Goal: Task Accomplishment & Management: Use online tool/utility

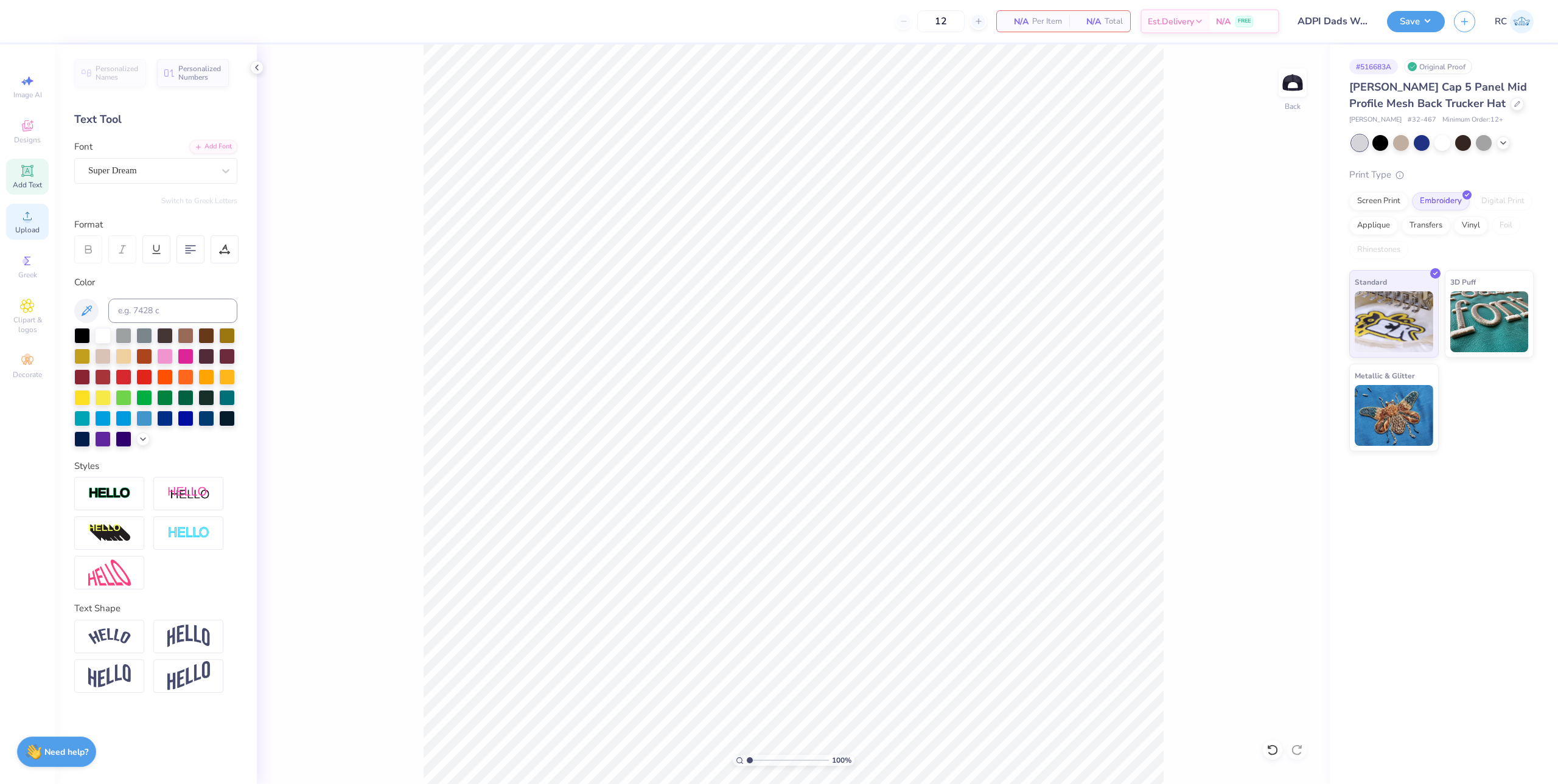
click at [12, 221] on div "Upload" at bounding box center [27, 221] width 43 height 36
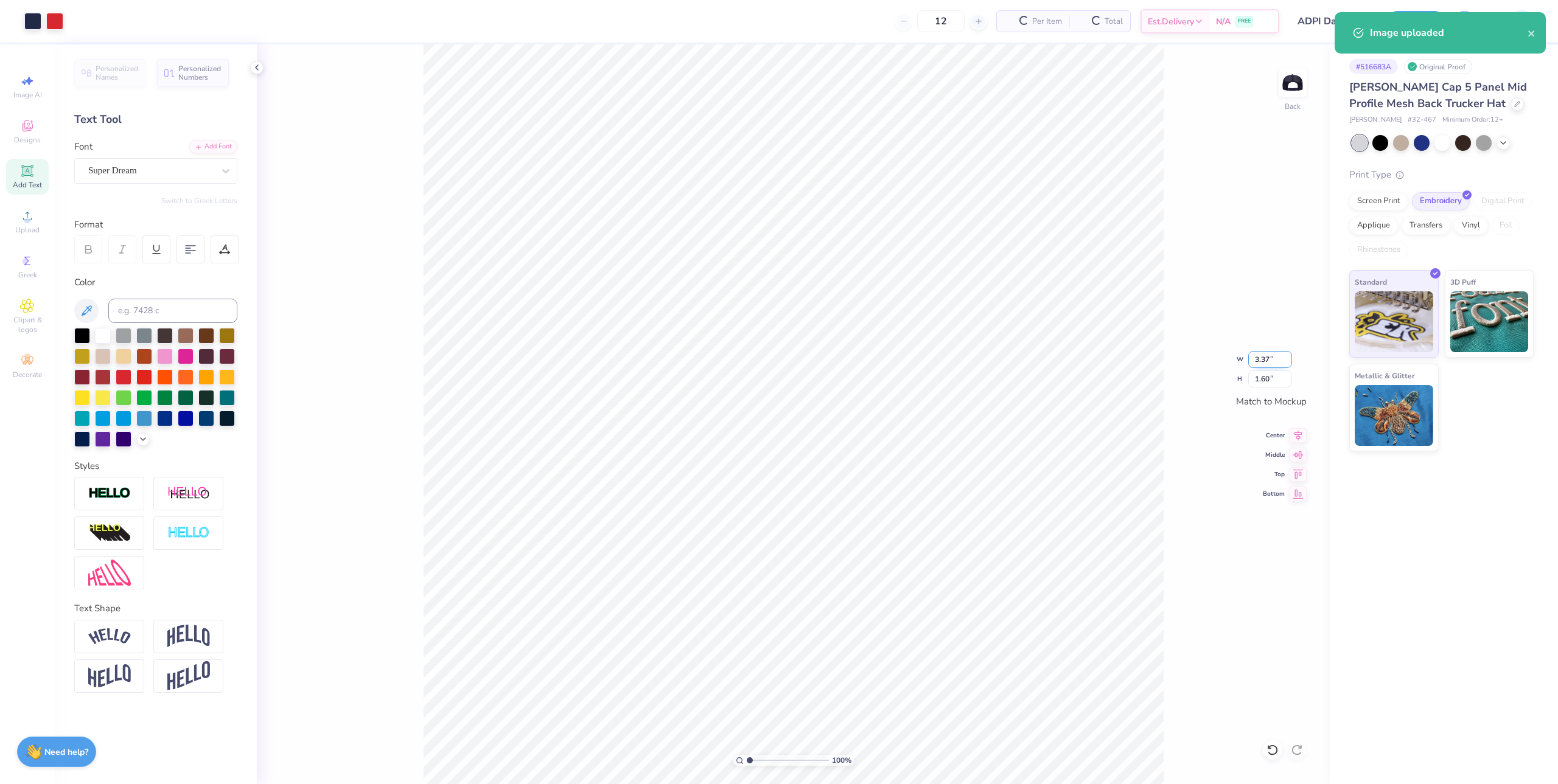
click at [1269, 365] on input "3.37" at bounding box center [1270, 359] width 44 height 17
type input "4.98"
type input "2.37"
click at [1173, 283] on div "122 % Back W 4.98 4.98 " H 2.37 2.37 " Match to Mockup Center Middle Top Bottom" at bounding box center [793, 414] width 1073 height 740
type input "1.22152498603933"
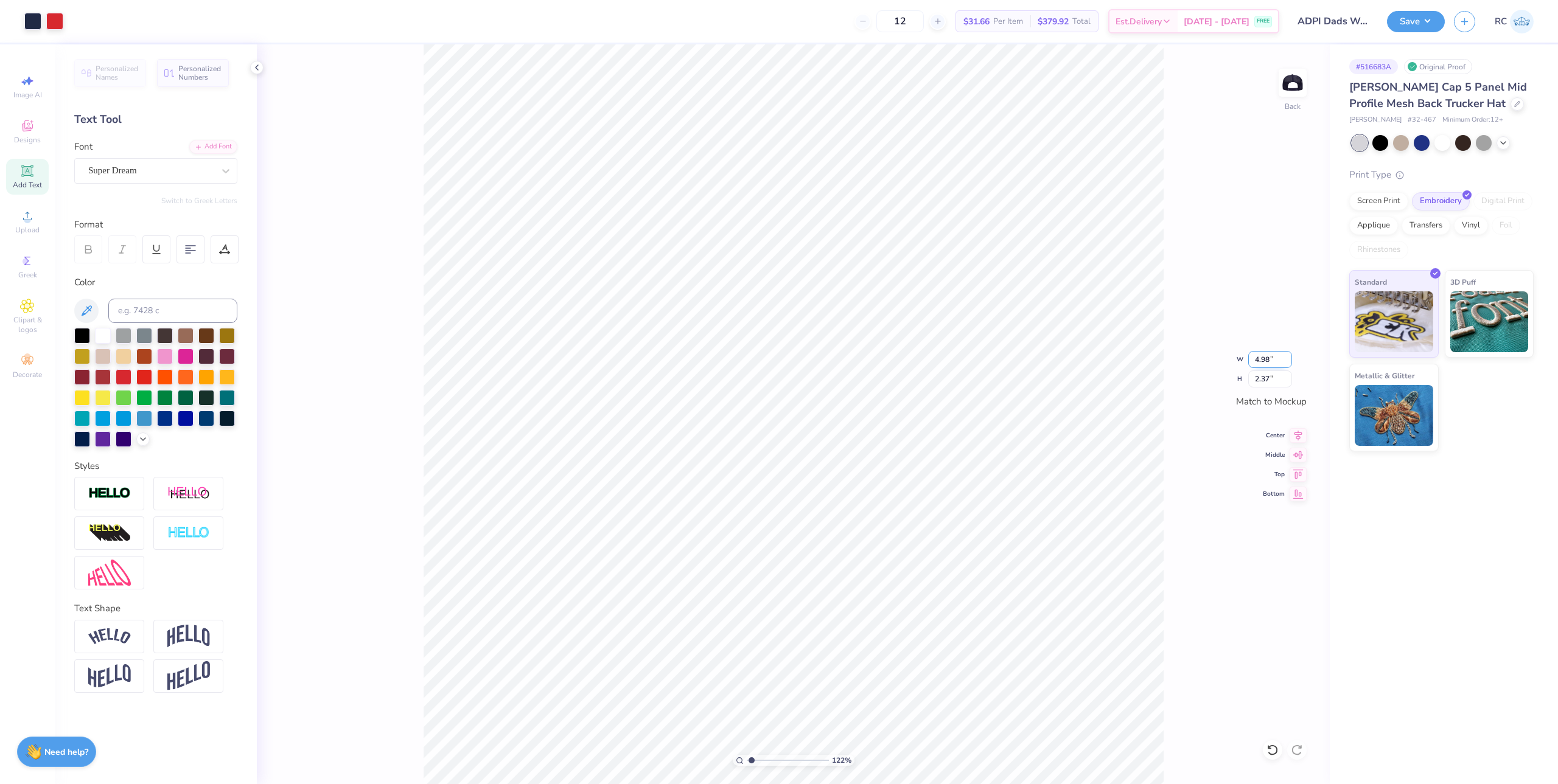
click at [1266, 359] on input "4.98" at bounding box center [1270, 359] width 44 height 17
type input "5"
click at [1266, 359] on input "5" at bounding box center [1270, 359] width 44 height 17
click at [1279, 364] on input "5" at bounding box center [1270, 359] width 44 height 17
click at [1215, 477] on div "122 % Back W 5 5 " H 2.37 2.37 " Match to Mockup Center Middle Top Bottom" at bounding box center [793, 414] width 1073 height 740
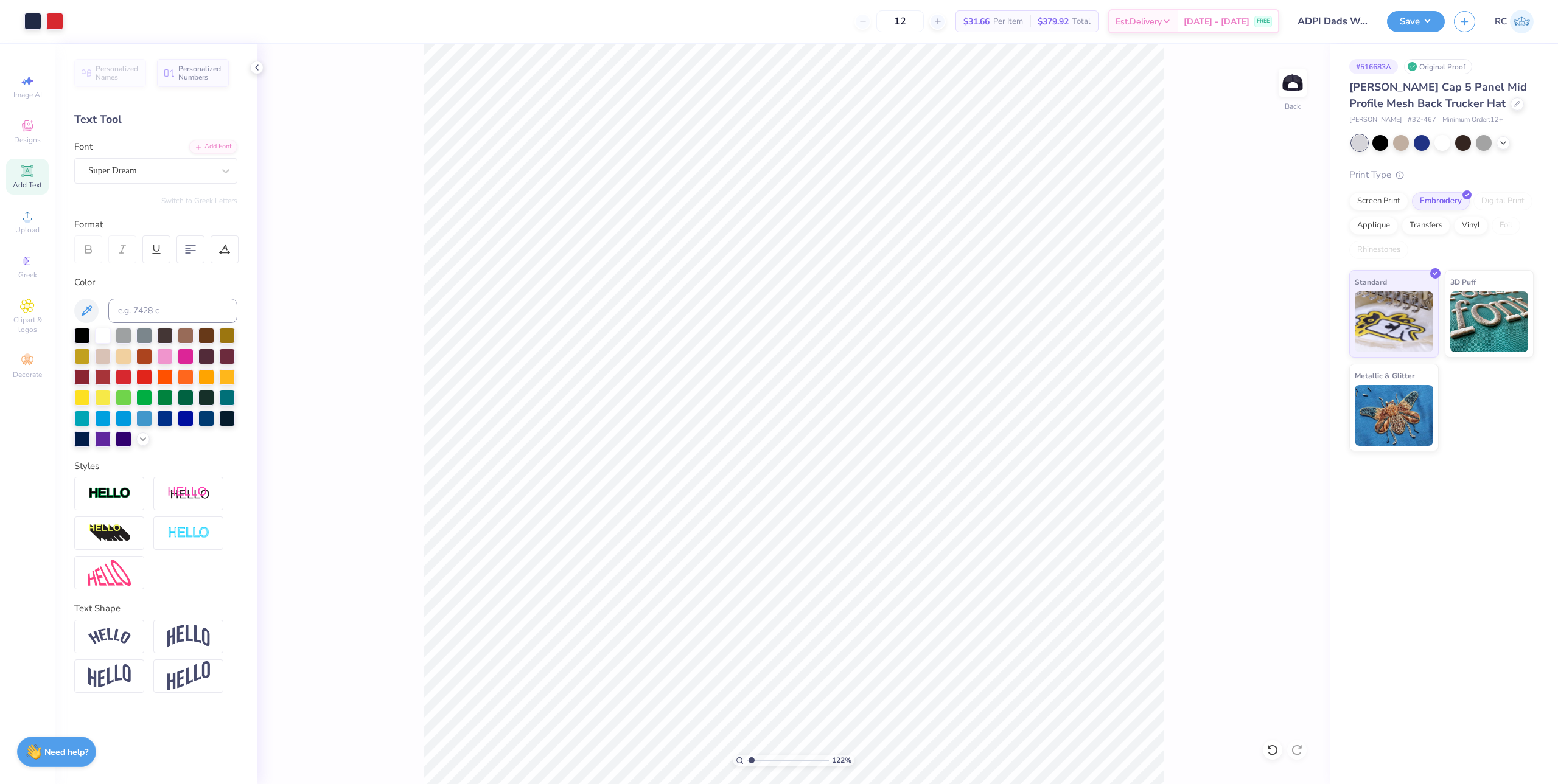
type input "1.22152498603933"
click at [1275, 364] on input "4.98" at bounding box center [1270, 359] width 44 height 17
type input "4.8"
type input "1.22152498603933"
type input "4.80"
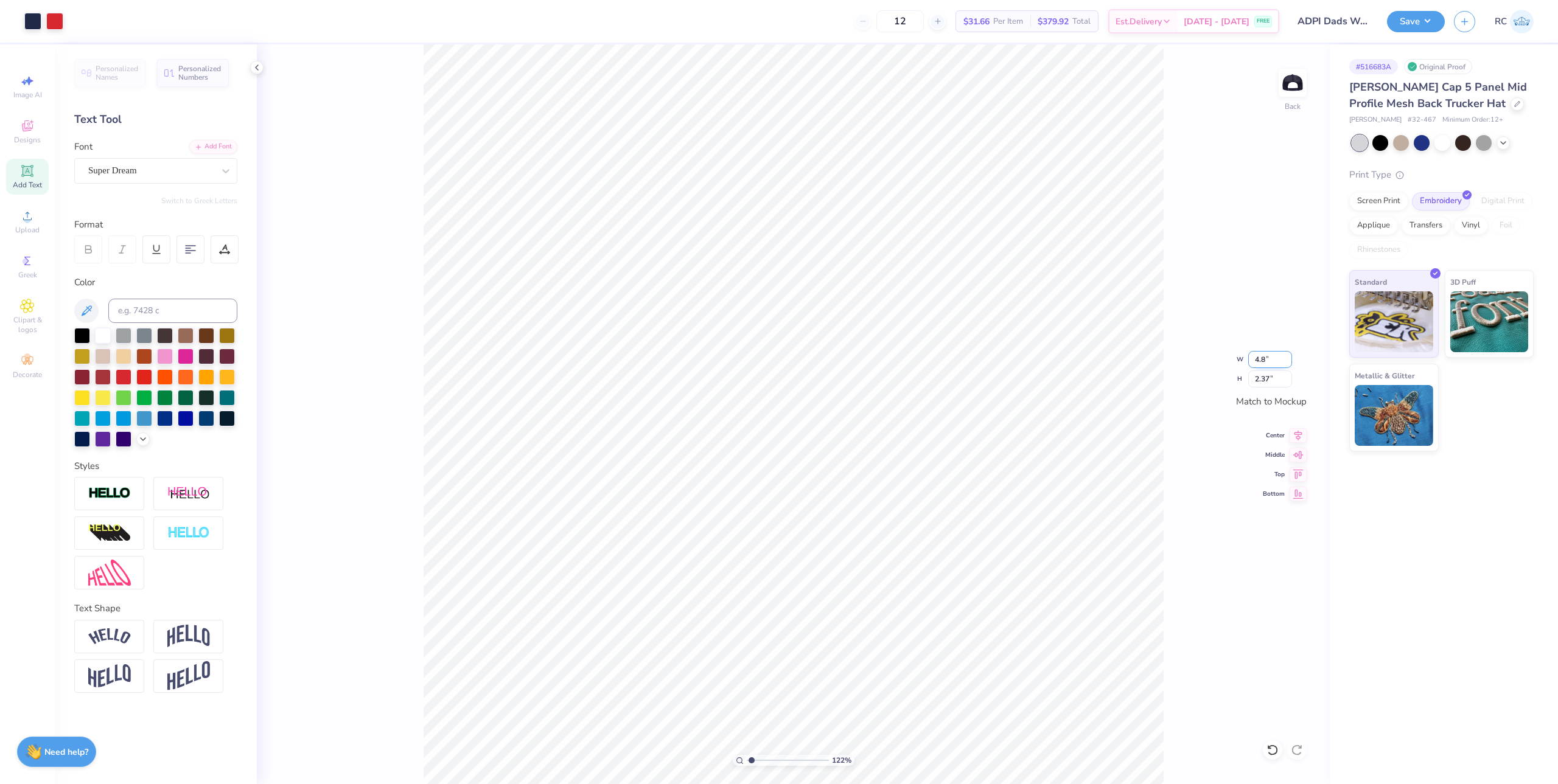
type input "2.28"
click at [1212, 304] on div "122 % Back W 4.80 4.80 " H 2.28 2.28 " Match to Mockup Center Middle Top Bottom" at bounding box center [793, 414] width 1073 height 740
type input "1"
click at [1273, 379] on input "2.28" at bounding box center [1270, 379] width 44 height 17
type input "2"
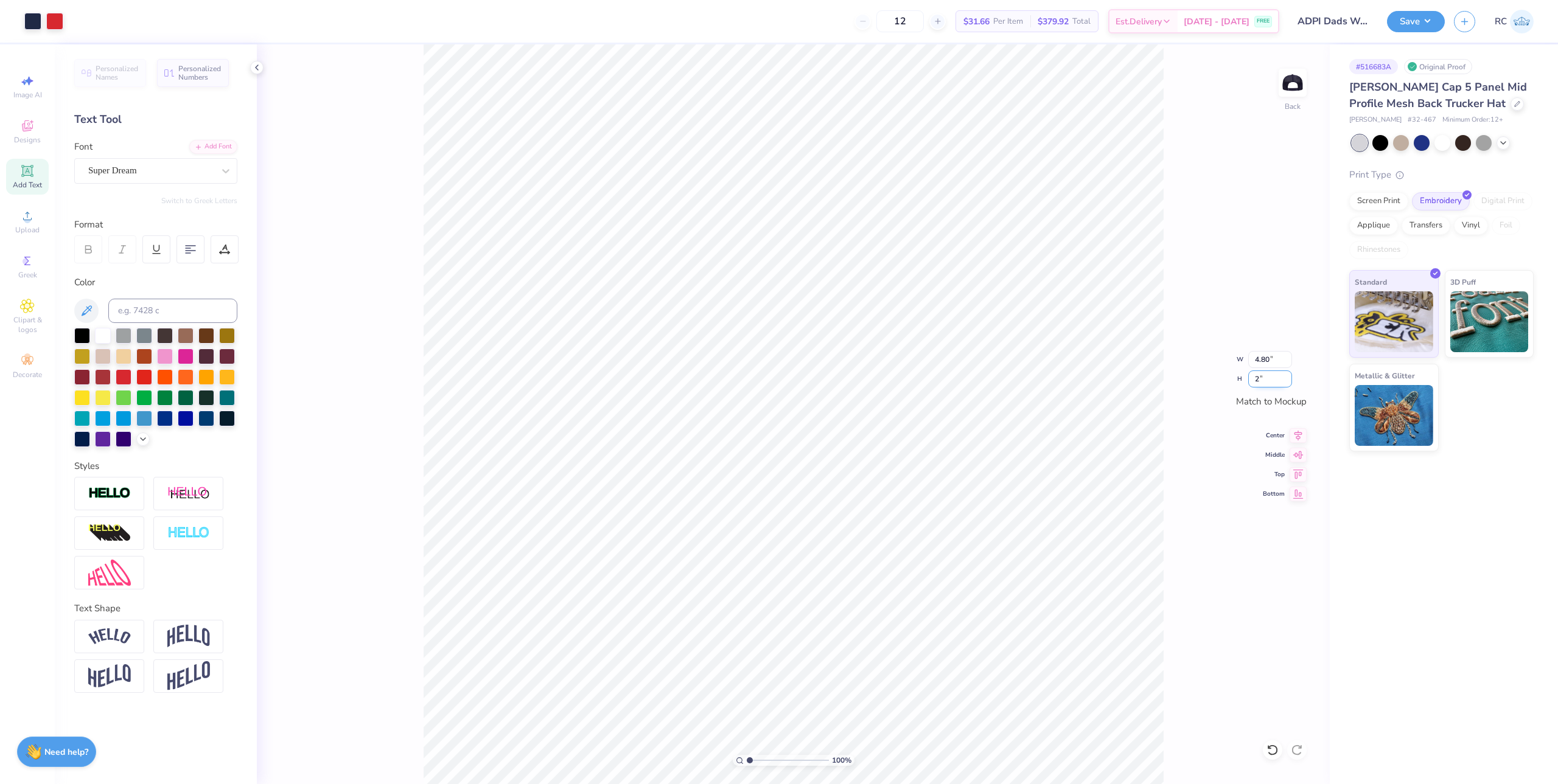
type input "4.20"
type input "2.00"
click at [1273, 365] on input "4.20" at bounding box center [1270, 359] width 44 height 17
type input "4.98"
type input "2.37"
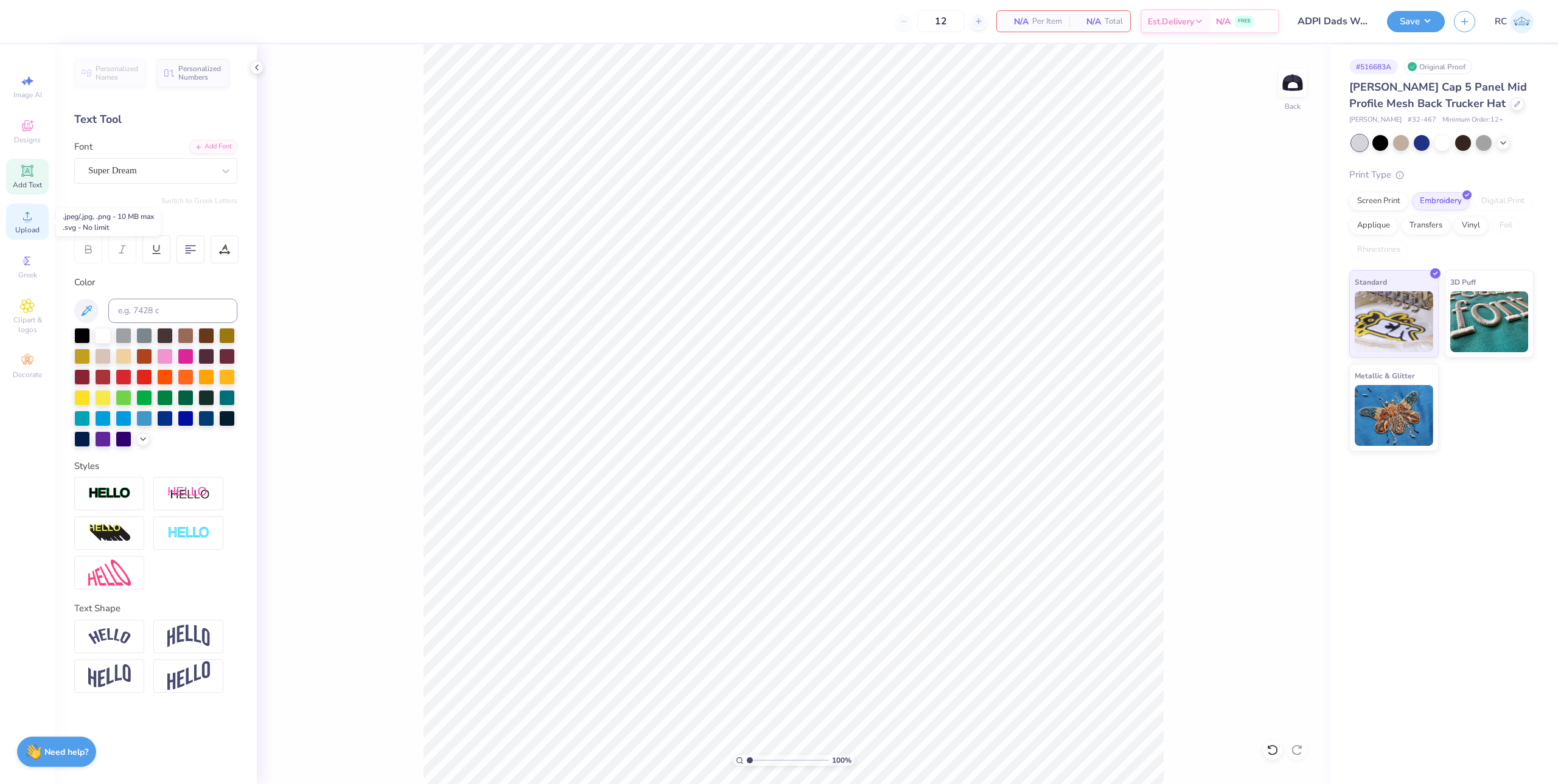
click at [40, 224] on div "Upload" at bounding box center [27, 221] width 43 height 36
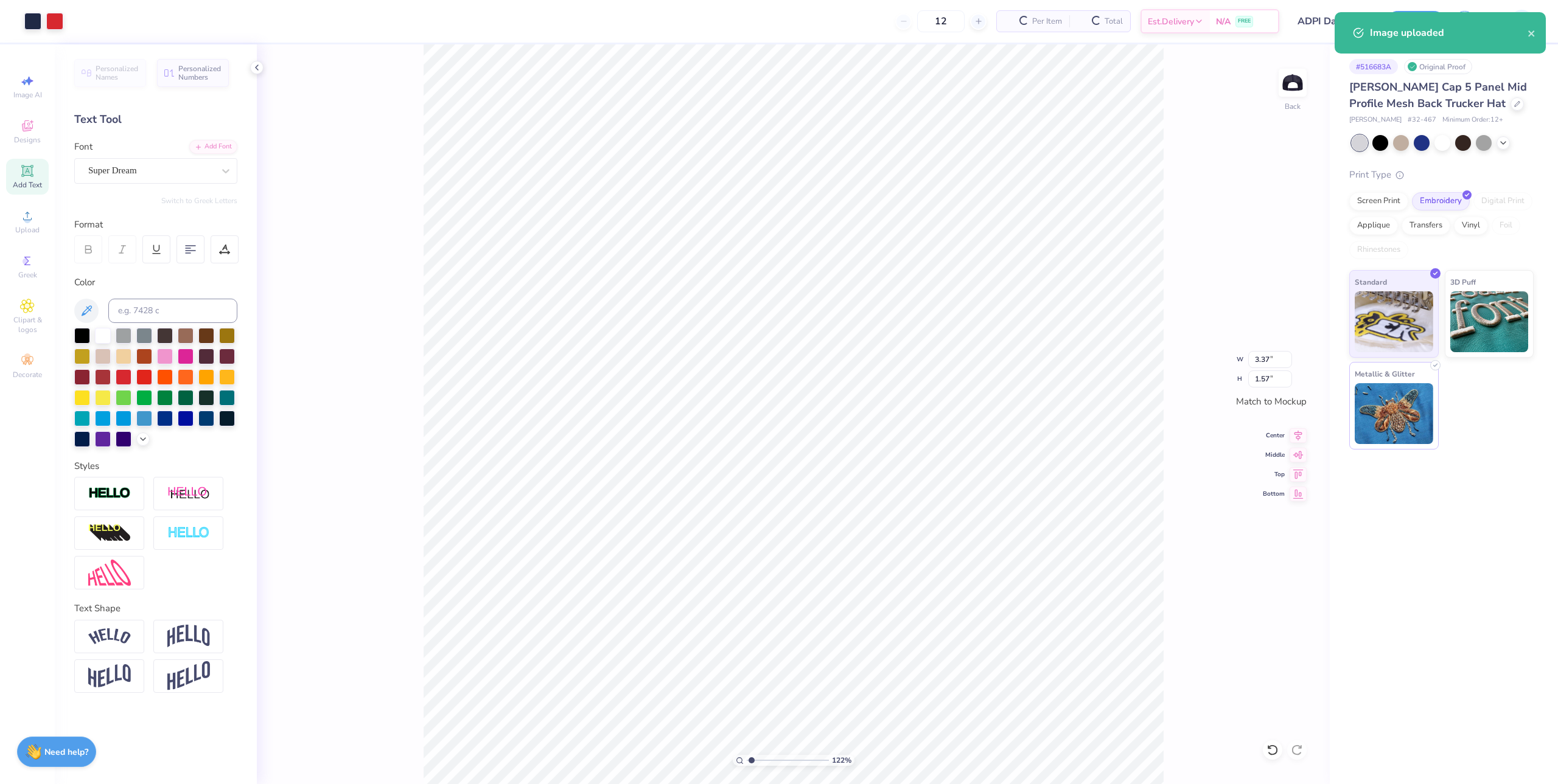
type input "1.22152498603933"
click at [1283, 357] on input "3.38" at bounding box center [1270, 359] width 44 height 17
click at [1268, 357] on input "3.38" at bounding box center [1270, 359] width 44 height 17
type input "5"
type input "1.22152498603933"
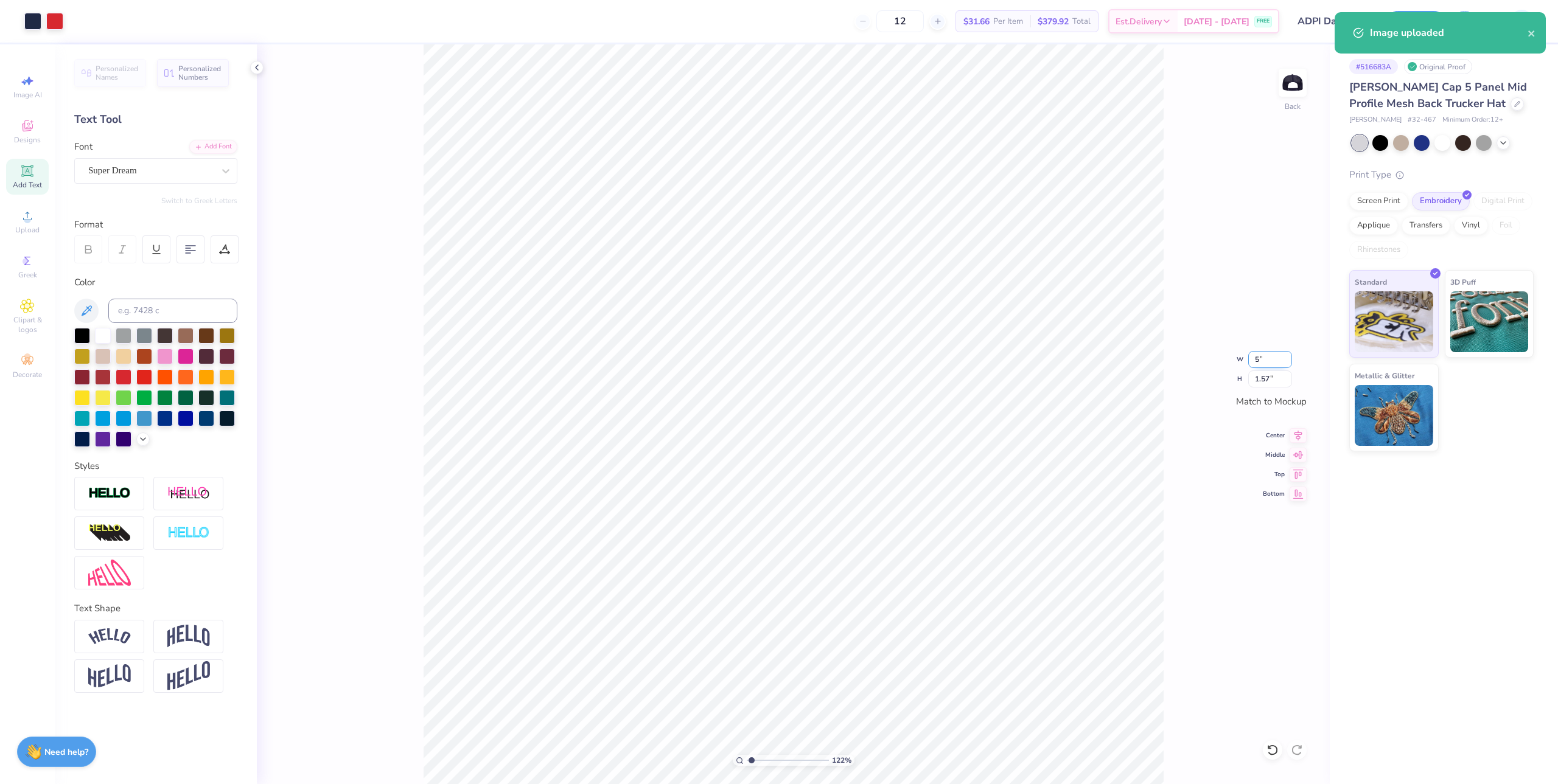
type input "4.98"
type input "2.32"
type input "1"
click at [1421, 16] on button "Save" at bounding box center [1415, 20] width 58 height 21
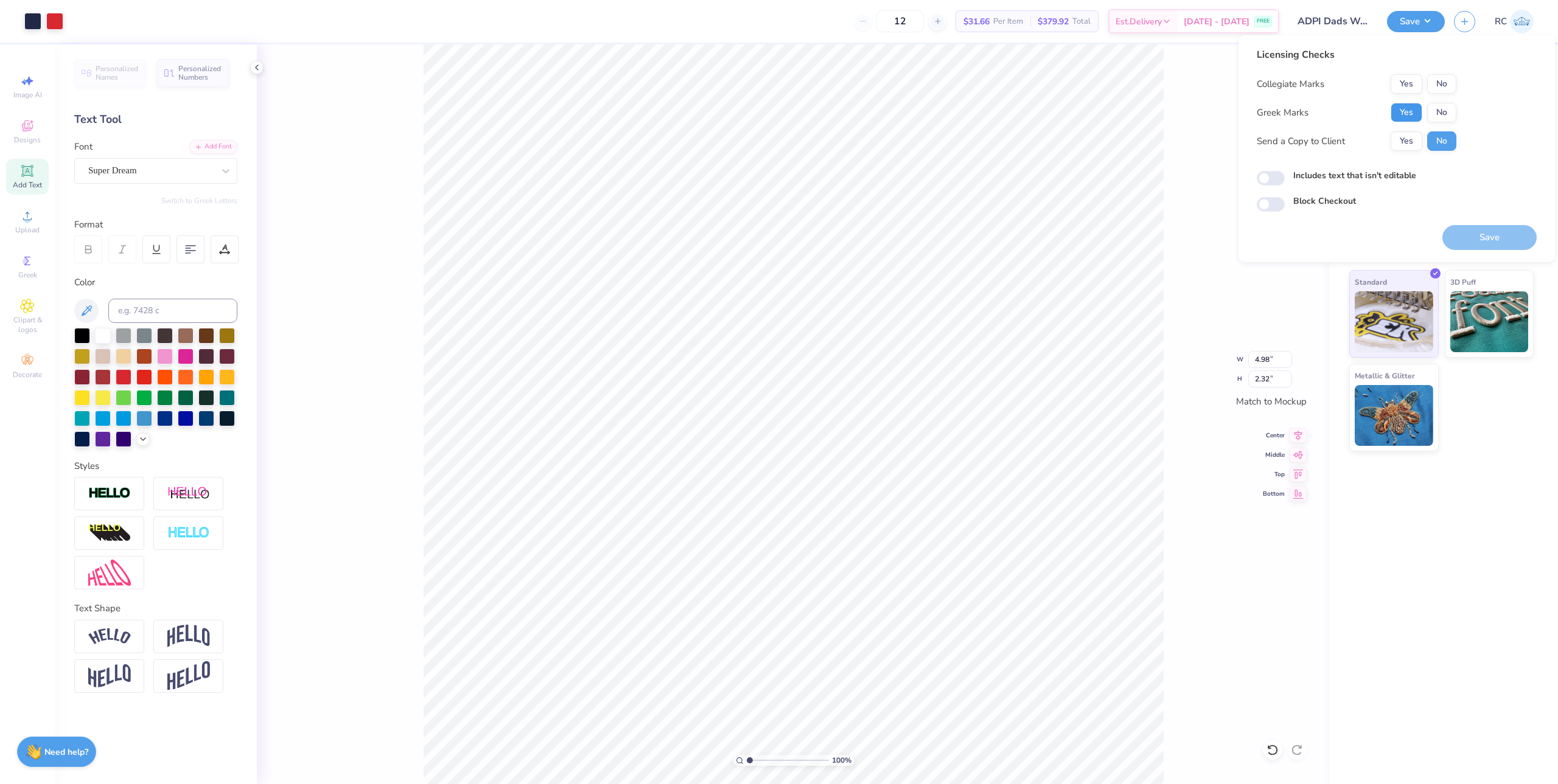
click at [1401, 120] on button "Yes" at bounding box center [1406, 113] width 31 height 20
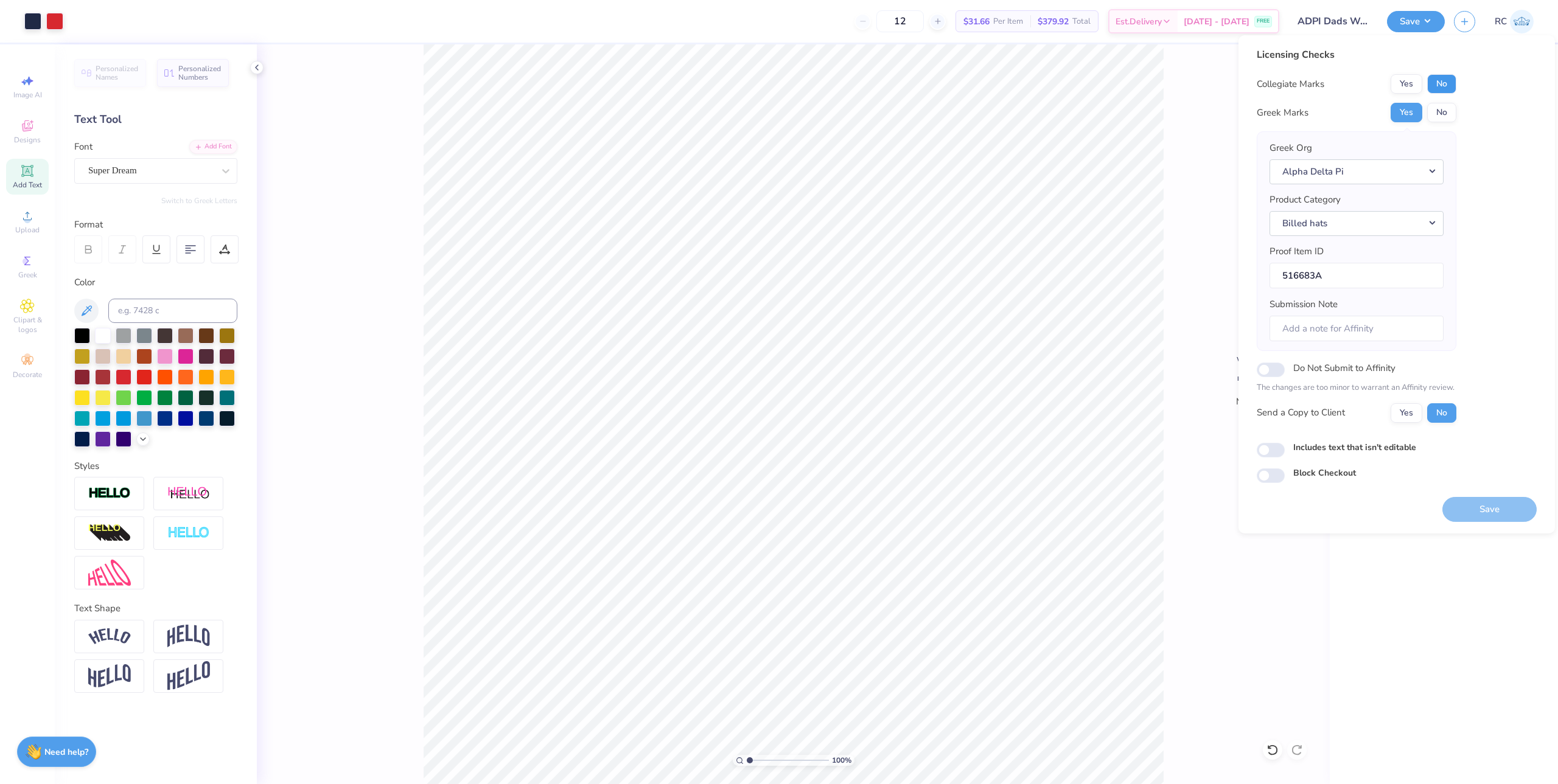
click at [1447, 86] on button "No" at bounding box center [1442, 84] width 29 height 20
click at [1333, 329] on input "Submission Note" at bounding box center [1356, 328] width 174 height 26
click at [1250, 341] on div "Licensing Checks Collegiate Marks Yes No Greek Marks Yes No Greek Org Alpha Del…" at bounding box center [1396, 284] width 316 height 498
click at [1410, 411] on button "Yes" at bounding box center [1406, 413] width 31 height 20
click at [1270, 453] on input "Includes text that isn't editable" at bounding box center [1270, 450] width 28 height 15
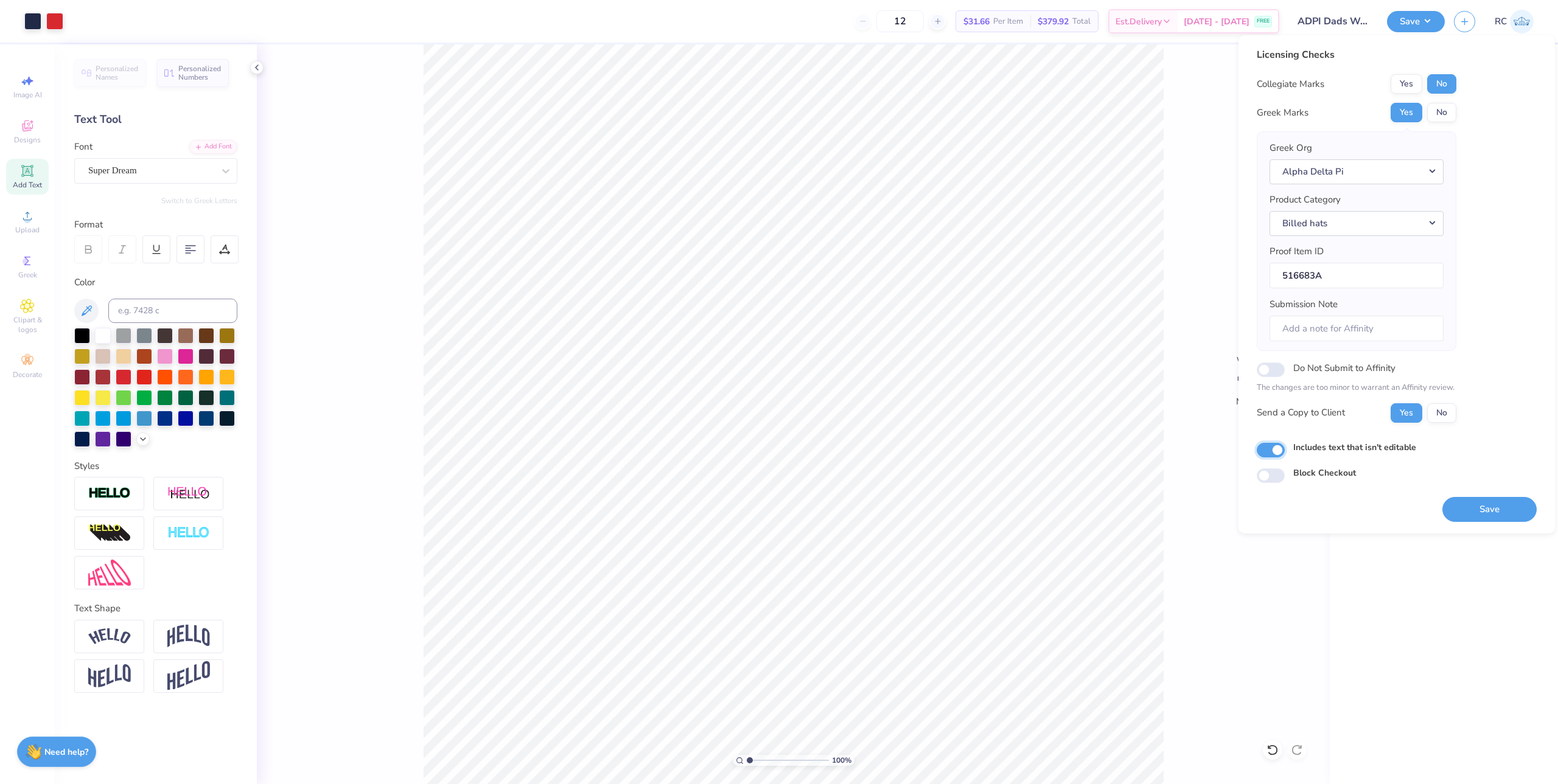
checkbox input "true"
click at [1311, 328] on input "Submission Note" at bounding box center [1356, 328] width 174 height 26
click at [1396, 322] on input "Event: Philantrophy 2025, Chapter: Delta Zeta" at bounding box center [1356, 328] width 174 height 26
drag, startPoint x: 1386, startPoint y: 327, endPoint x: 1312, endPoint y: 329, distance: 74.0
click at [1312, 329] on input "Event: Philantrophy 2025, Chapter: Delta Zeta" at bounding box center [1356, 328] width 174 height 26
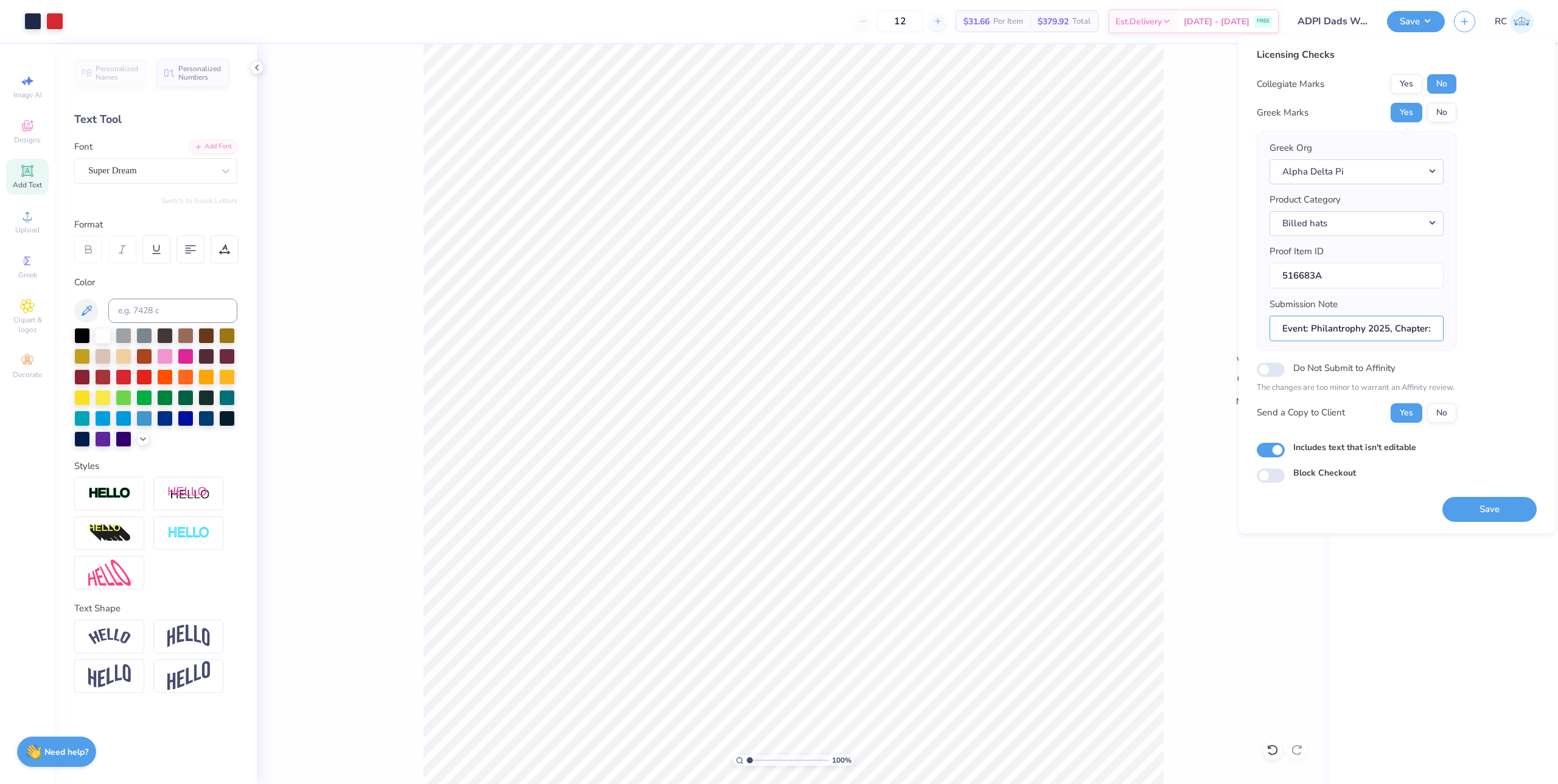
paste input "Dads Weekend"
drag, startPoint x: 1402, startPoint y: 327, endPoint x: 1445, endPoint y: 334, distance: 43.6
click at [1466, 329] on div "Licensing Checks Collegiate Marks Yes No Greek Marks Yes No Greek Org Alpha Del…" at bounding box center [1396, 265] width 280 height 436
click at [1373, 332] on input "Event: Dads Weekend , Chapter: Delta Zeta" at bounding box center [1356, 328] width 174 height 26
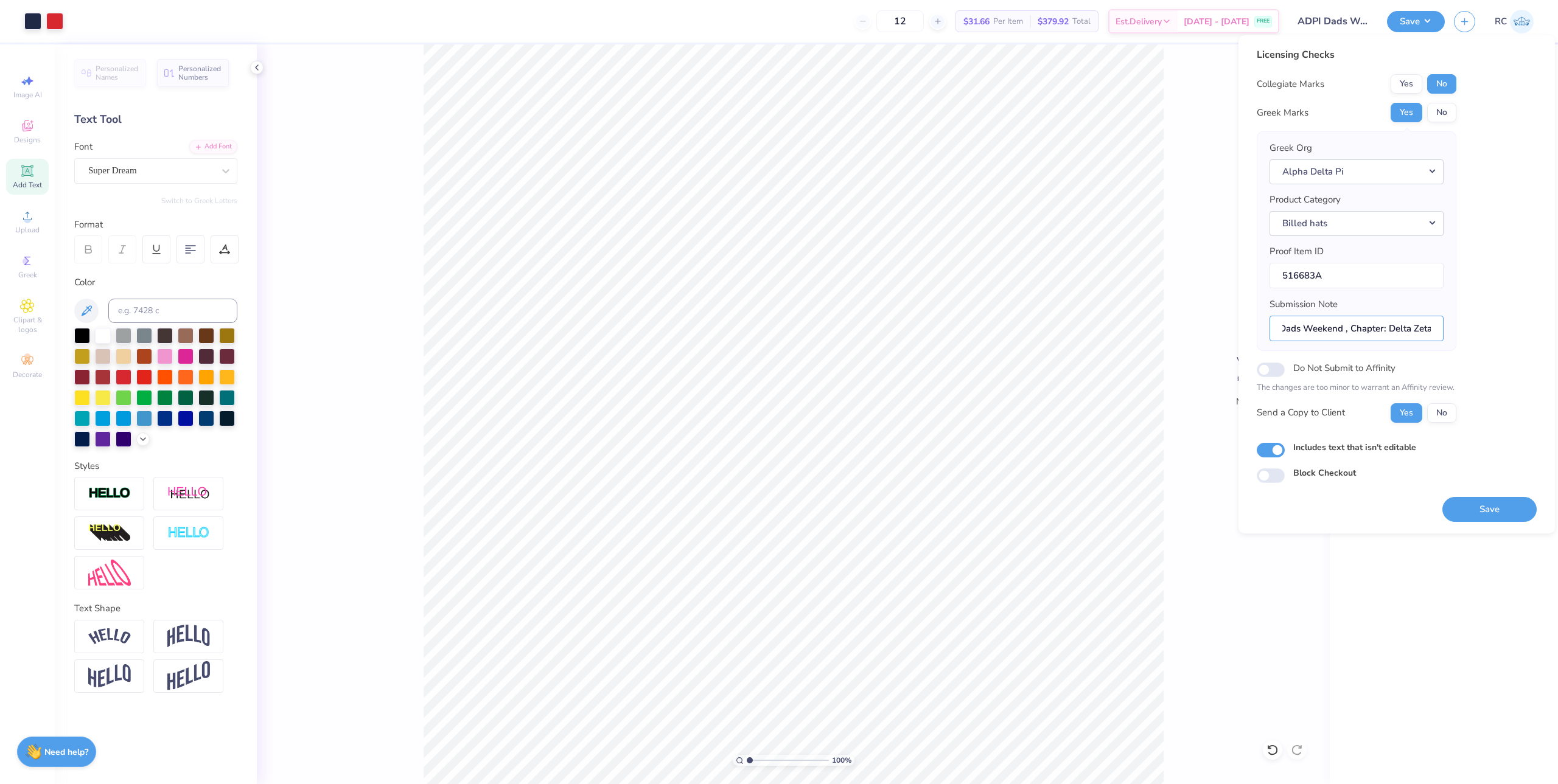
drag, startPoint x: 1387, startPoint y: 326, endPoint x: 1470, endPoint y: 327, distance: 83.0
click at [1470, 327] on div "Licensing Checks Collegiate Marks Yes No Greek Marks Yes No Greek Org Alpha Del…" at bounding box center [1396, 265] width 280 height 436
paste input "Eta Rho"
type input "Event: Dads Weekend , Chapter: Eta Rho"
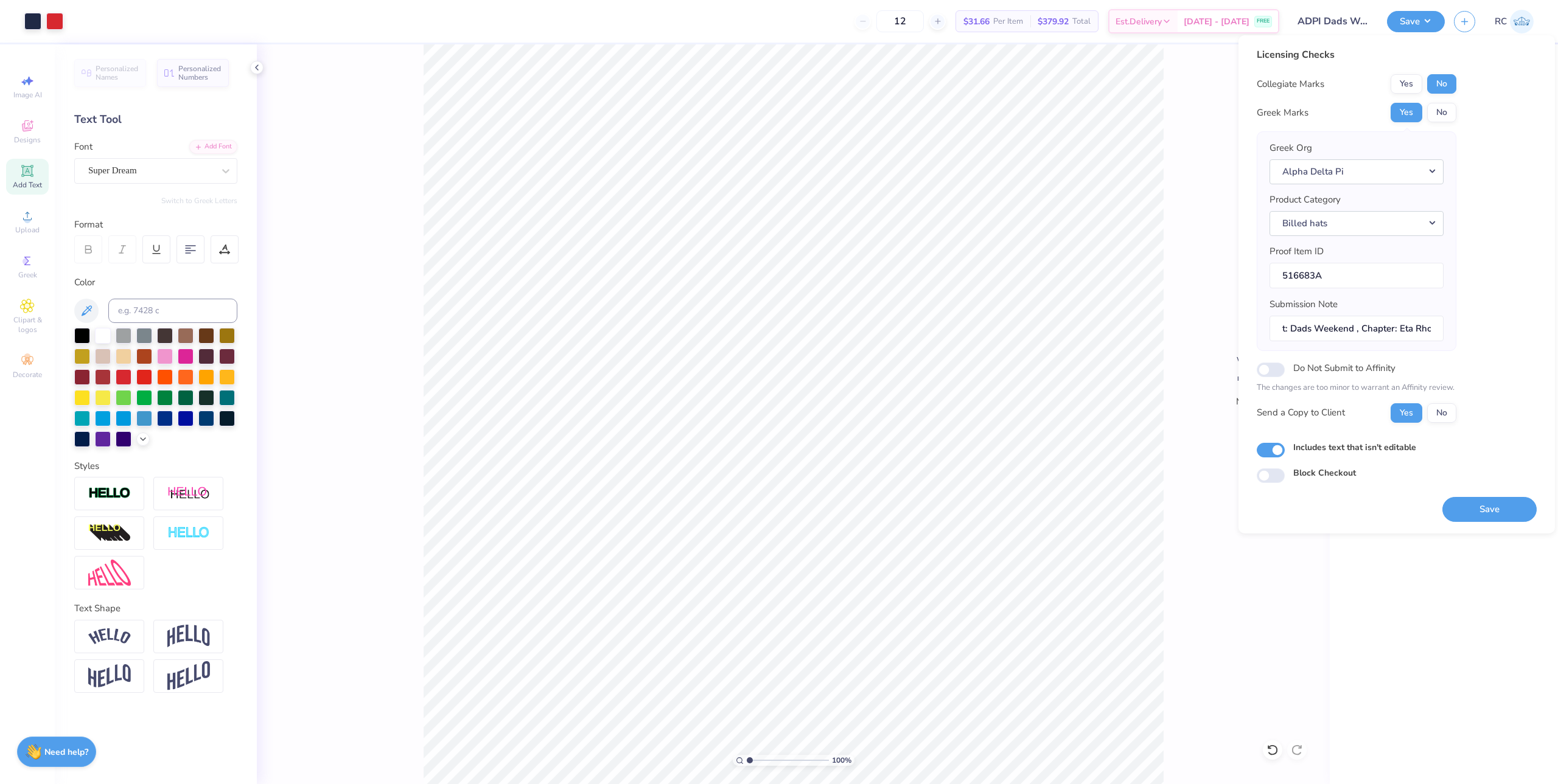
scroll to position [0, 0]
click at [1486, 516] on button "Save" at bounding box center [1489, 510] width 94 height 25
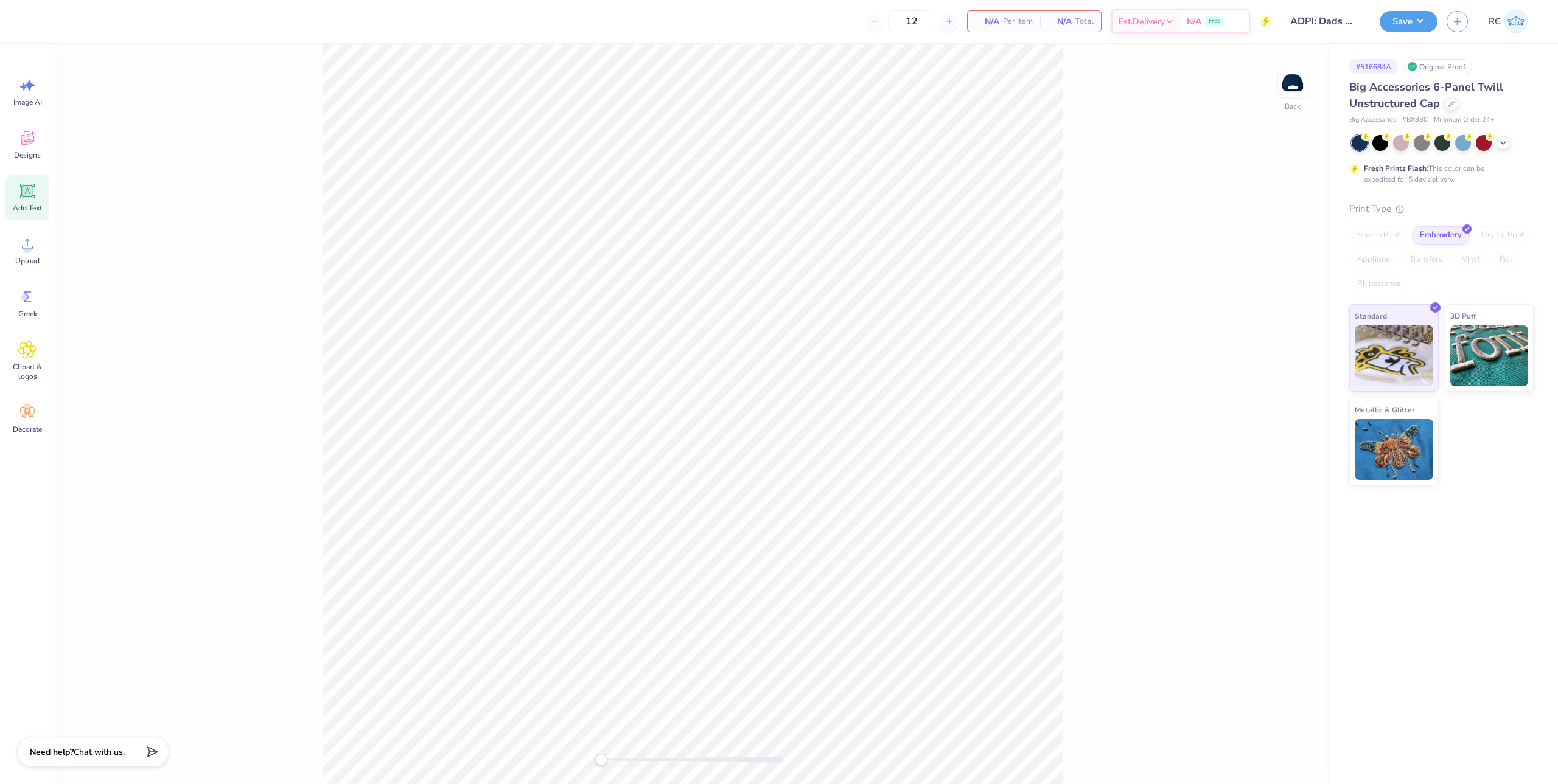
click at [34, 197] on icon at bounding box center [27, 191] width 15 height 15
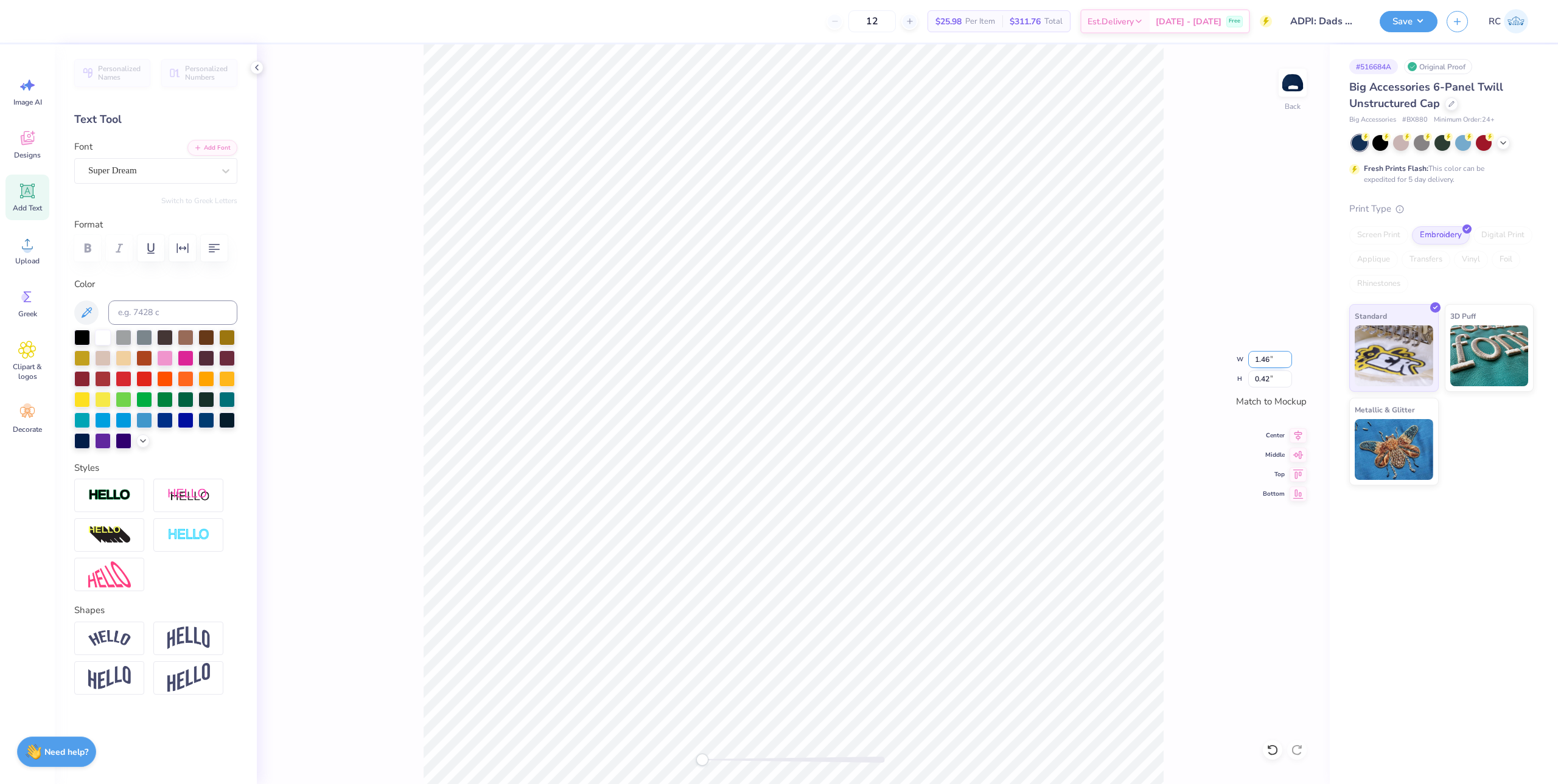
click at [1274, 362] on input "1.46" at bounding box center [1270, 359] width 44 height 17
type input "5"
click at [28, 248] on circle at bounding box center [27, 249] width 8 height 8
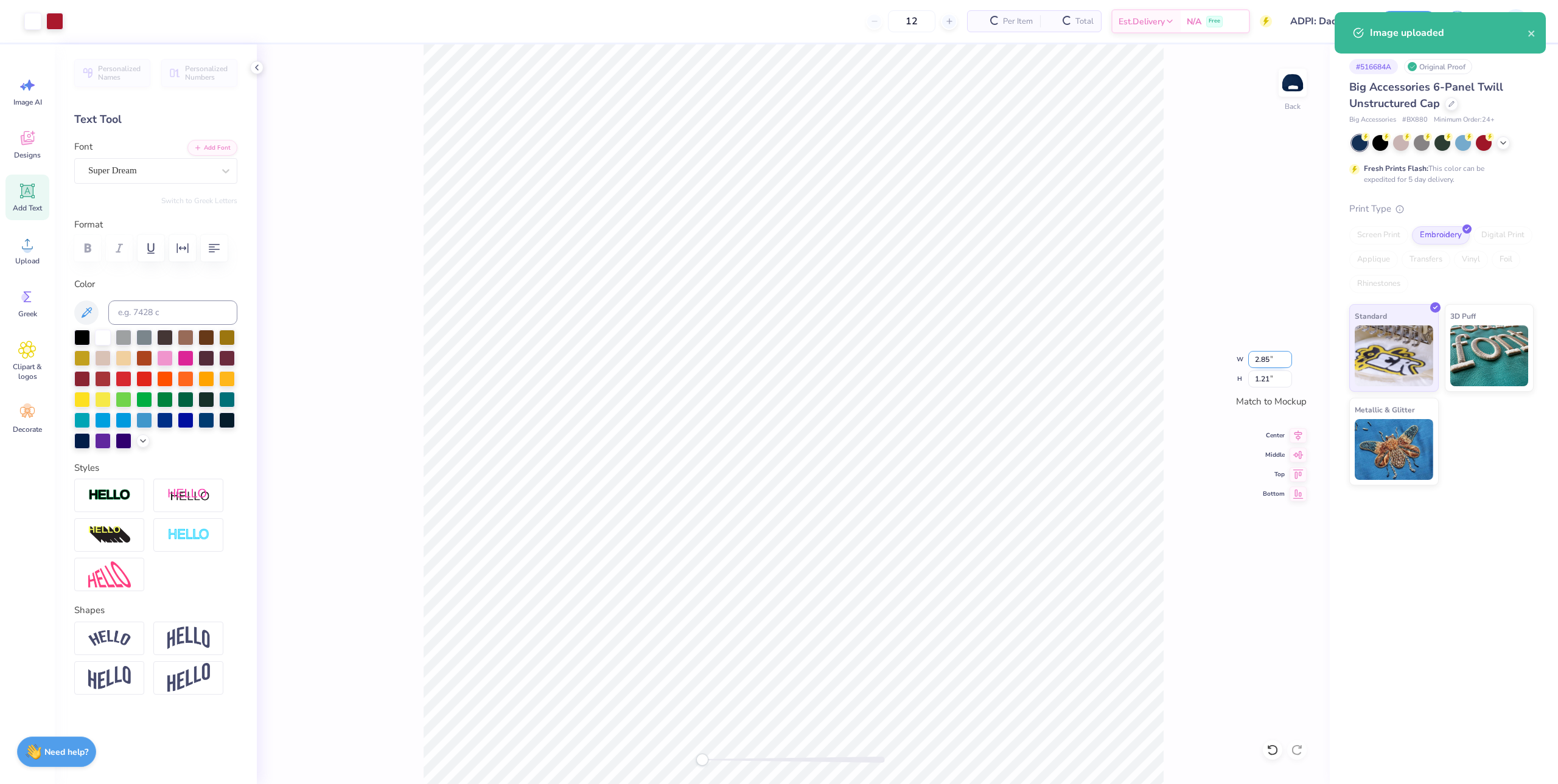
click at [1275, 362] on input "2.85" at bounding box center [1270, 359] width 44 height 17
type input "5"
click at [1278, 381] on input "1.21" at bounding box center [1270, 379] width 44 height 17
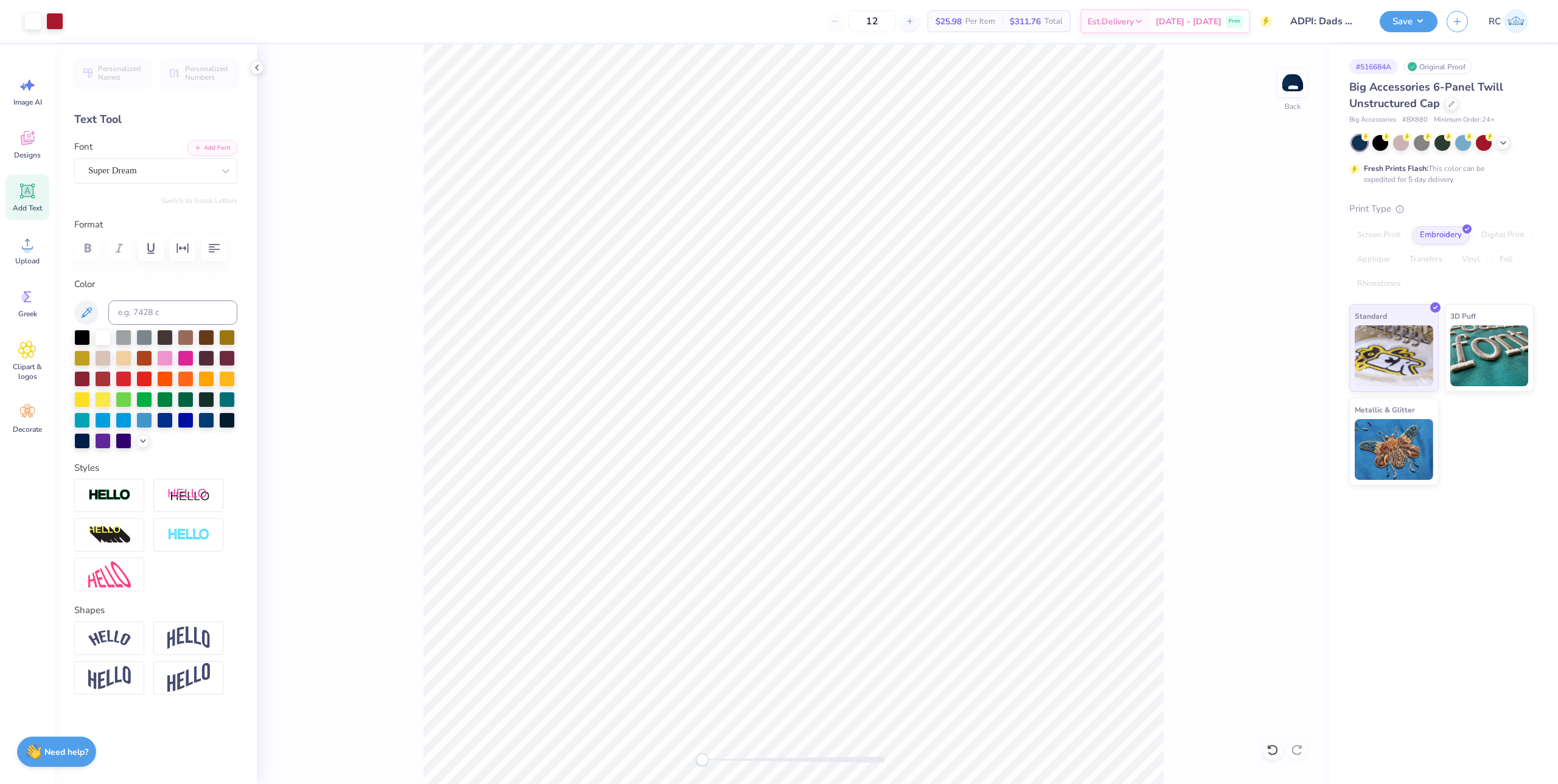
click at [1173, 464] on div "Back" at bounding box center [793, 414] width 1073 height 740
click at [1283, 89] on img at bounding box center [1293, 83] width 49 height 49
click at [1294, 78] on img at bounding box center [1293, 83] width 49 height 49
